Goal: Book appointment/travel/reservation

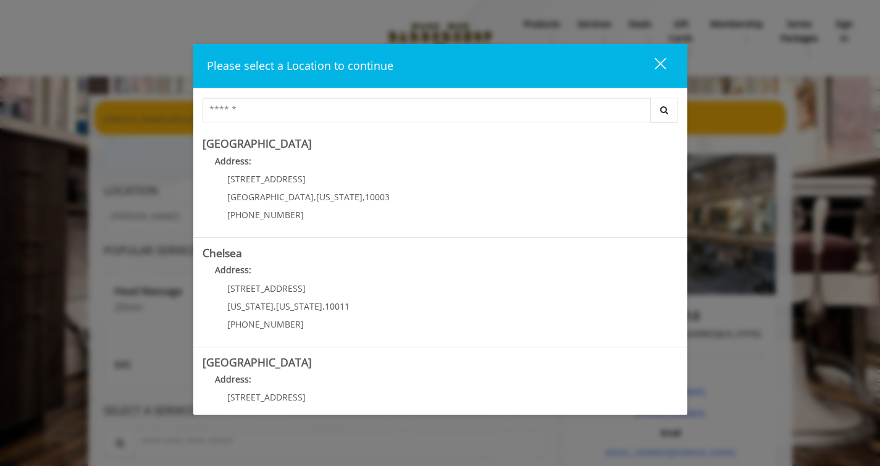
click at [657, 59] on div "close" at bounding box center [653, 66] width 25 height 19
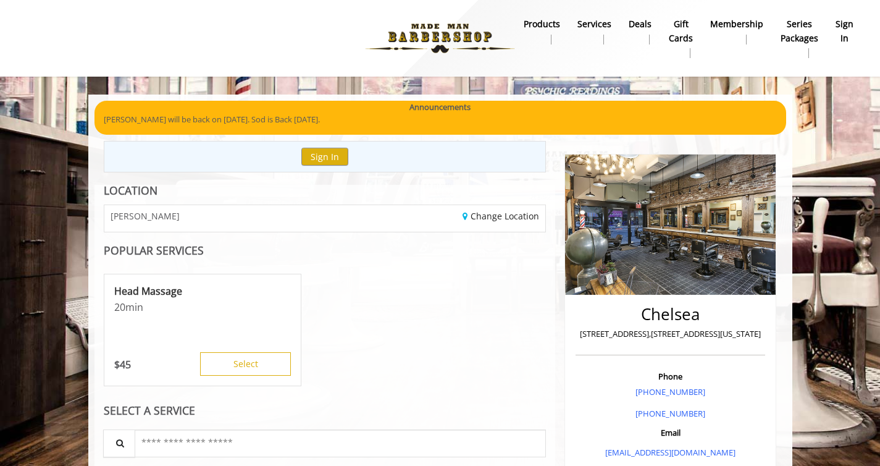
click at [838, 32] on b "sign in" at bounding box center [845, 31] width 18 height 28
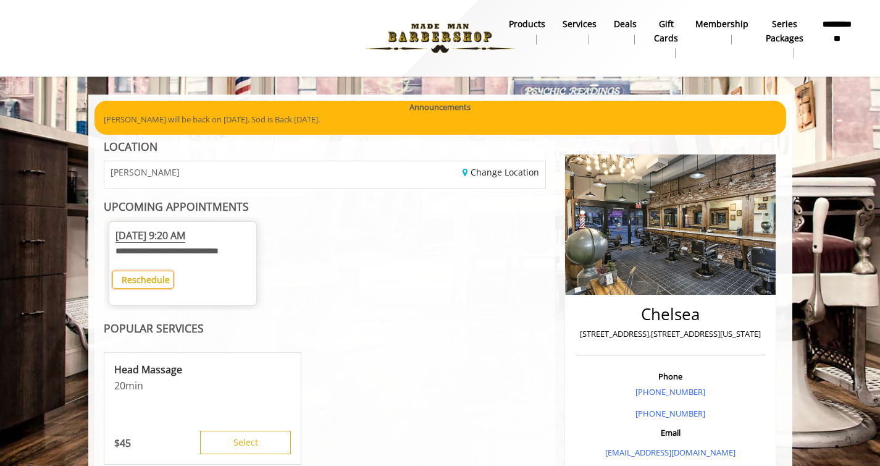
click at [137, 285] on b "Reschedule" at bounding box center [146, 280] width 48 height 12
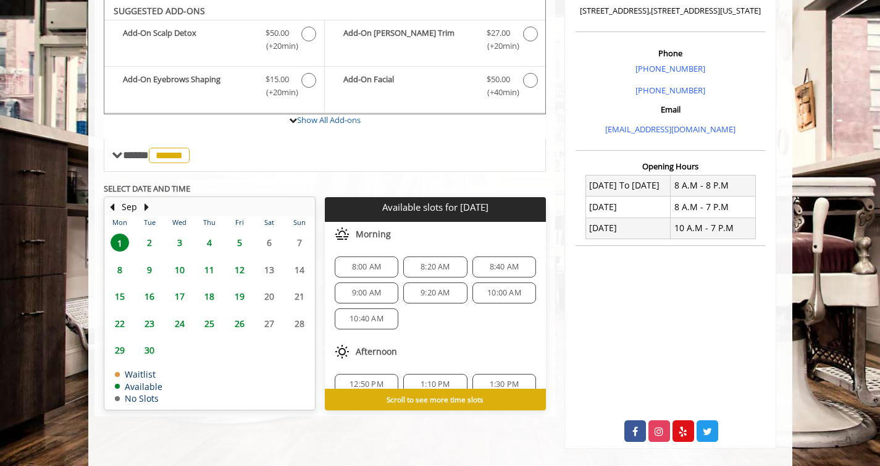
scroll to position [337, 0]
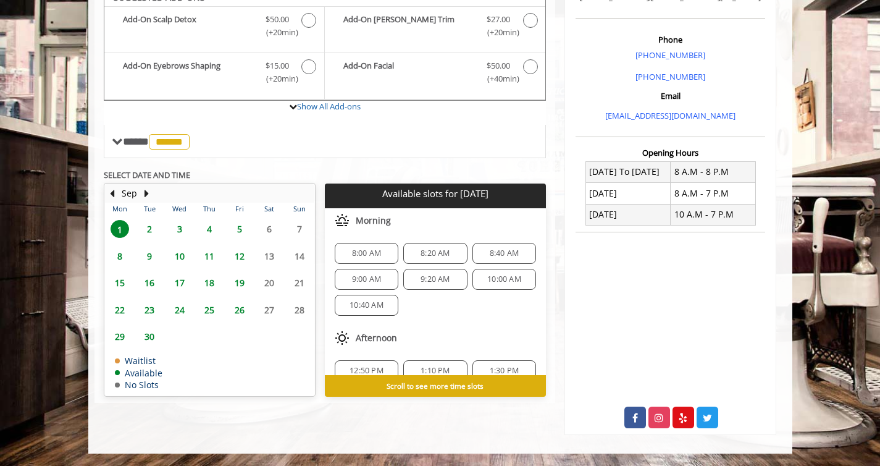
click at [211, 282] on span "18" at bounding box center [209, 283] width 19 height 18
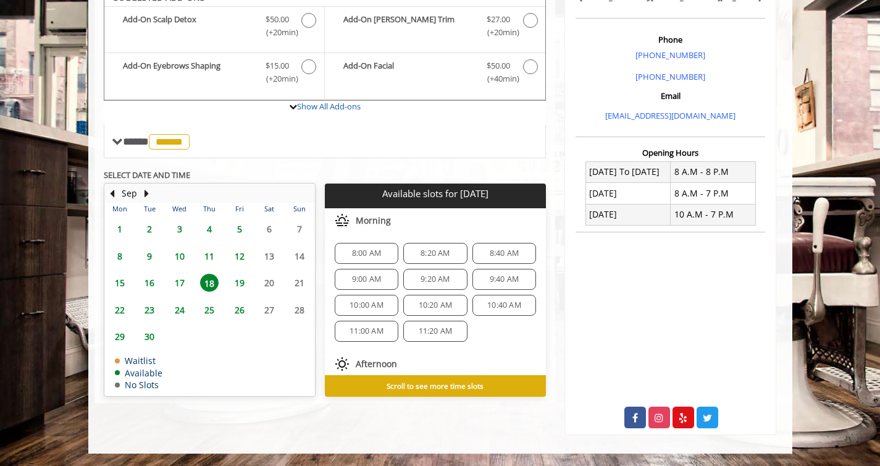
click at [430, 250] on span "8:20 AM" at bounding box center [435, 253] width 29 height 10
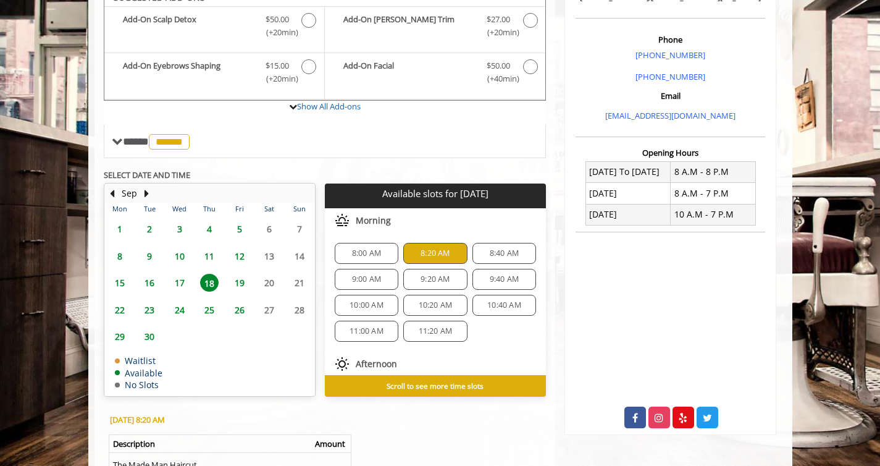
scroll to position [528, 0]
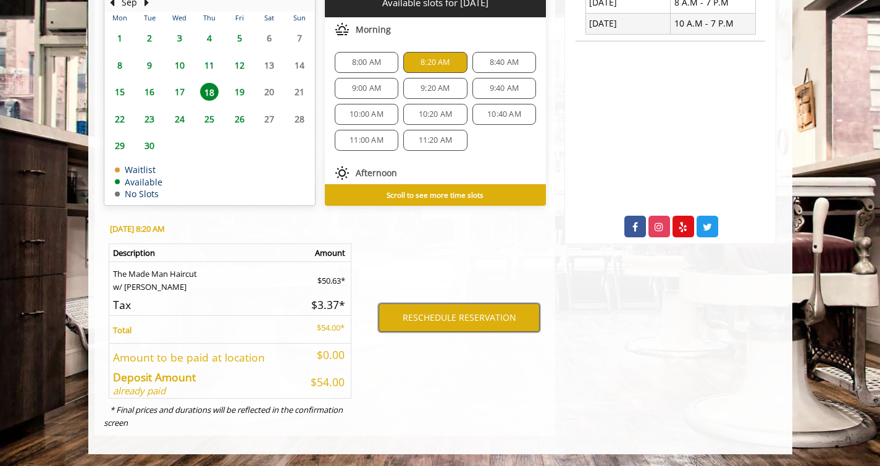
click at [423, 318] on button "RESCHEDULE RESERVATION" at bounding box center [459, 317] width 161 height 28
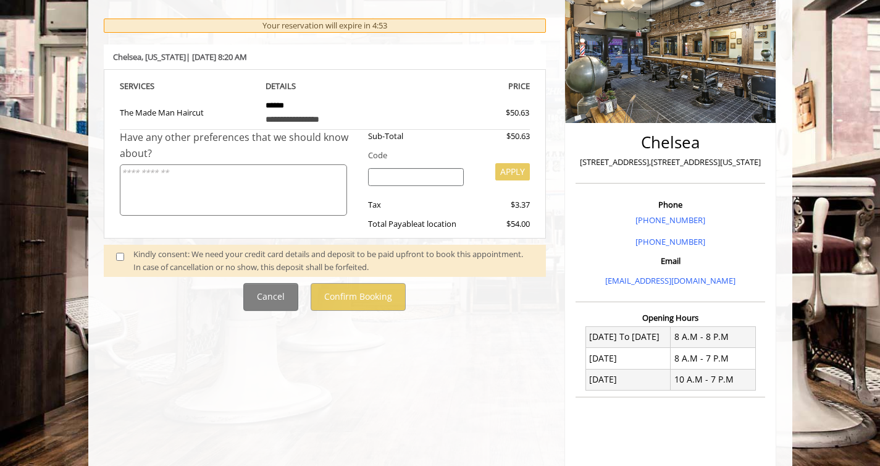
scroll to position [154, 0]
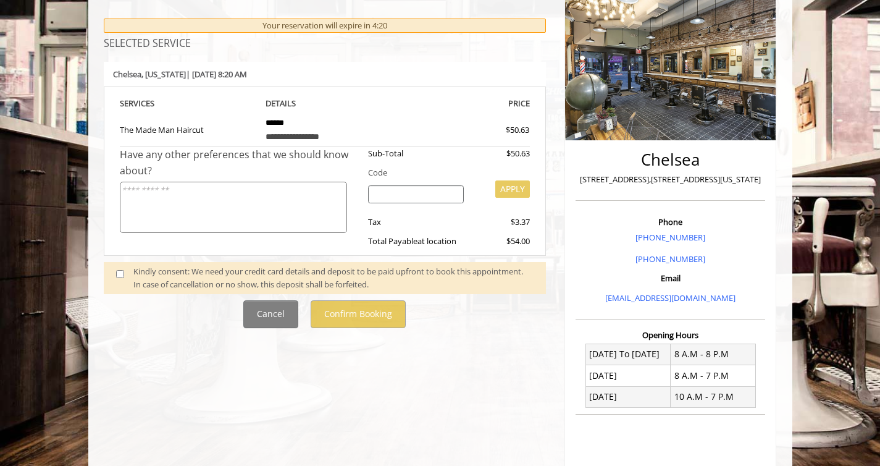
click at [124, 276] on span at bounding box center [125, 278] width 36 height 26
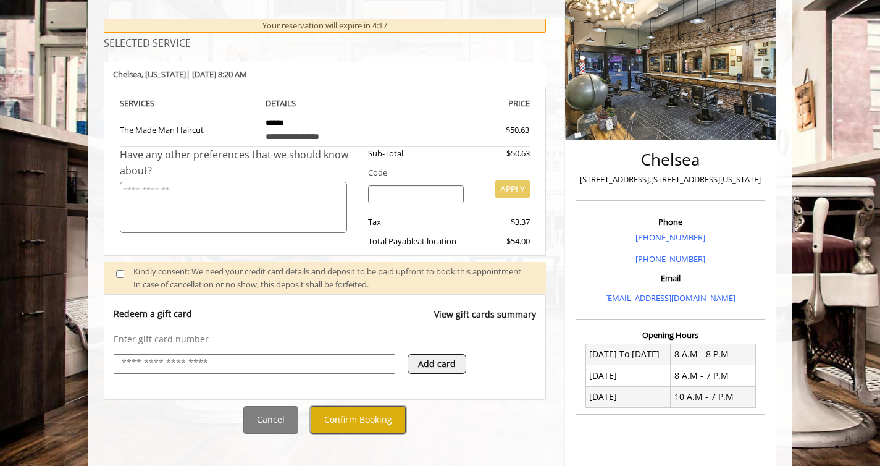
click at [382, 426] on button "Confirm Booking" at bounding box center [358, 420] width 95 height 28
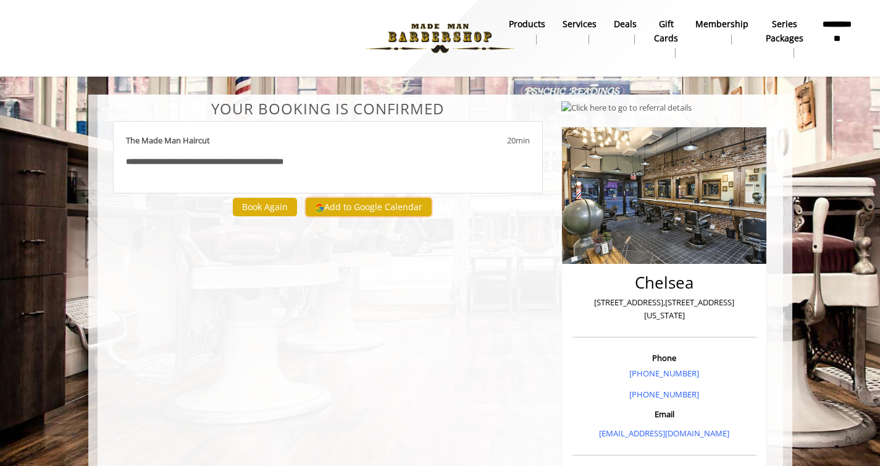
click at [337, 209] on button "Add to Google Calendar" at bounding box center [369, 207] width 126 height 19
